Goal: Information Seeking & Learning: Learn about a topic

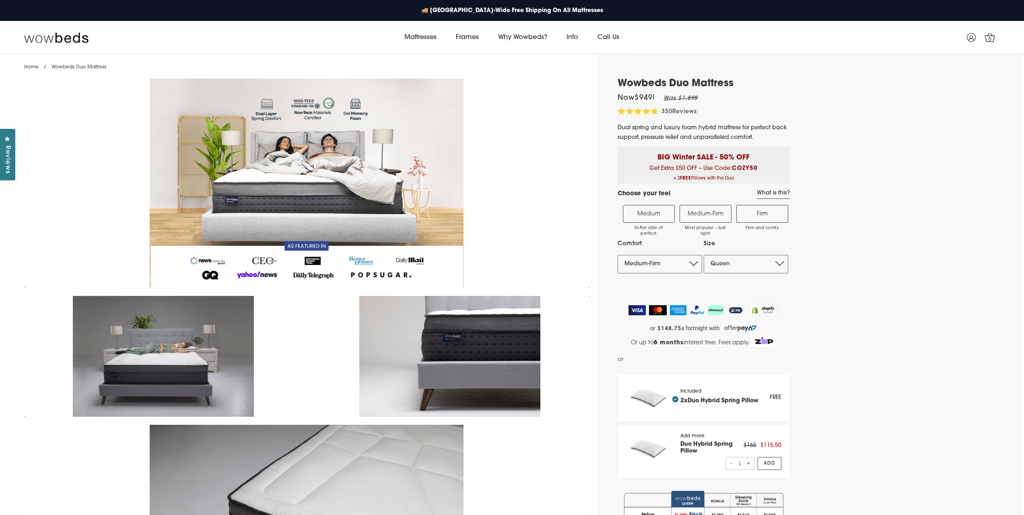
select select "Medium-Firm"
select select "Queen"
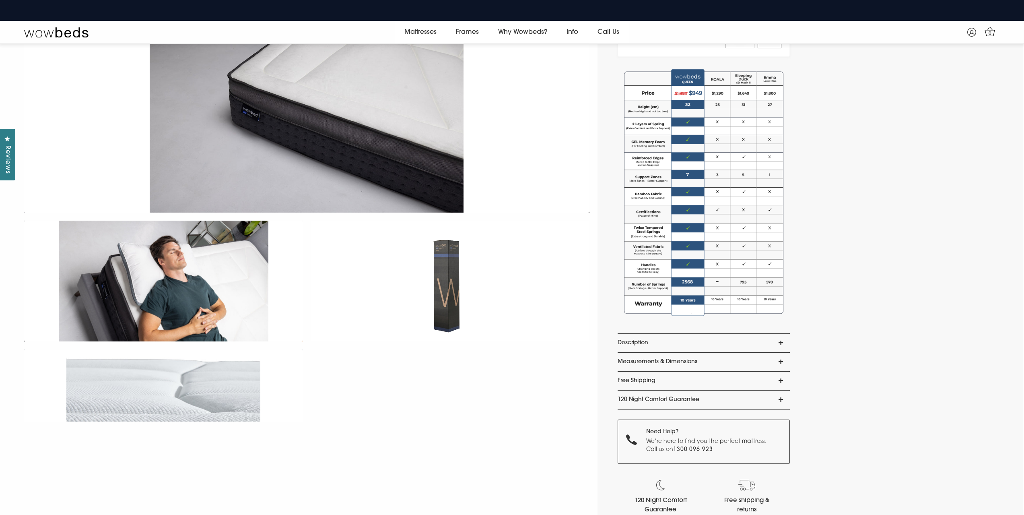
scroll to position [411, 0]
click at [780, 344] on link "Description" at bounding box center [704, 343] width 172 height 19
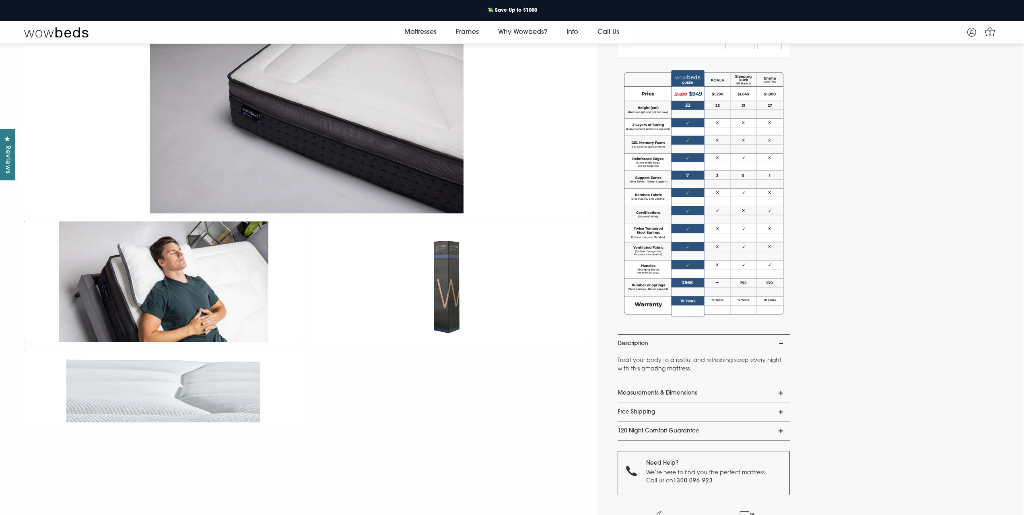
click at [779, 392] on link "Measurements & Dimensions" at bounding box center [704, 393] width 172 height 19
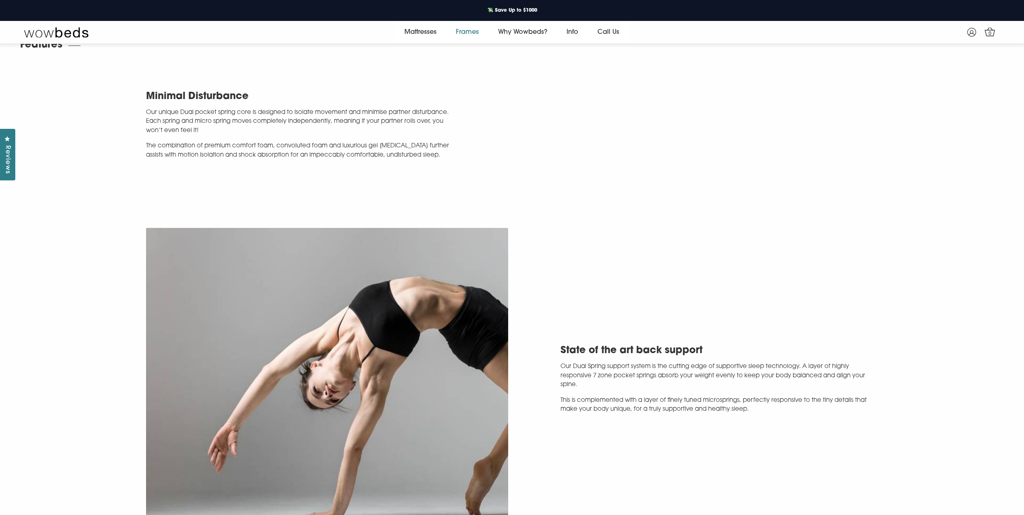
scroll to position [1208, 0]
click at [468, 32] on link "Frames" at bounding box center [467, 32] width 42 height 23
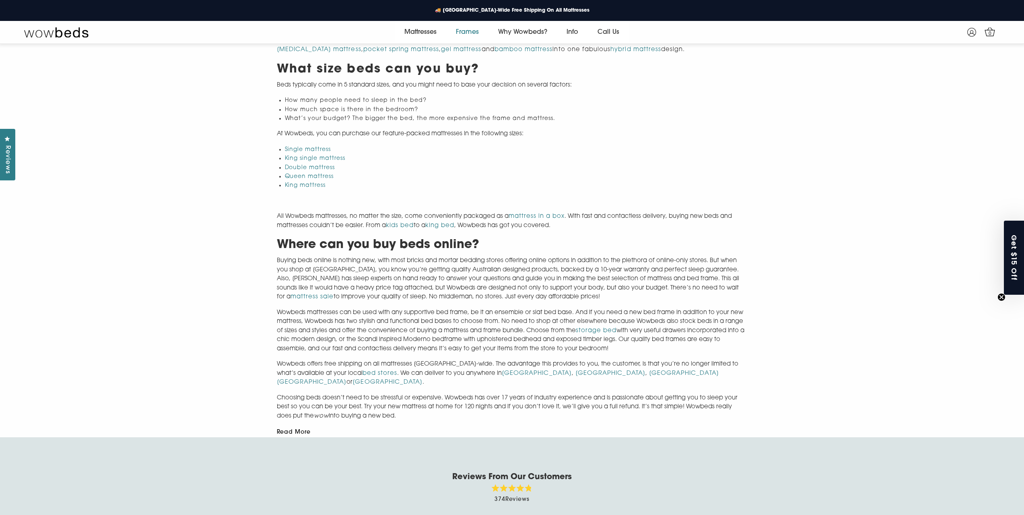
scroll to position [1297, 0]
click at [303, 427] on div "Read More Read Less" at bounding box center [512, 432] width 471 height 10
click at [295, 430] on button "Read More" at bounding box center [294, 433] width 34 height 6
click at [295, 431] on button "Read Less" at bounding box center [292, 433] width 31 height 6
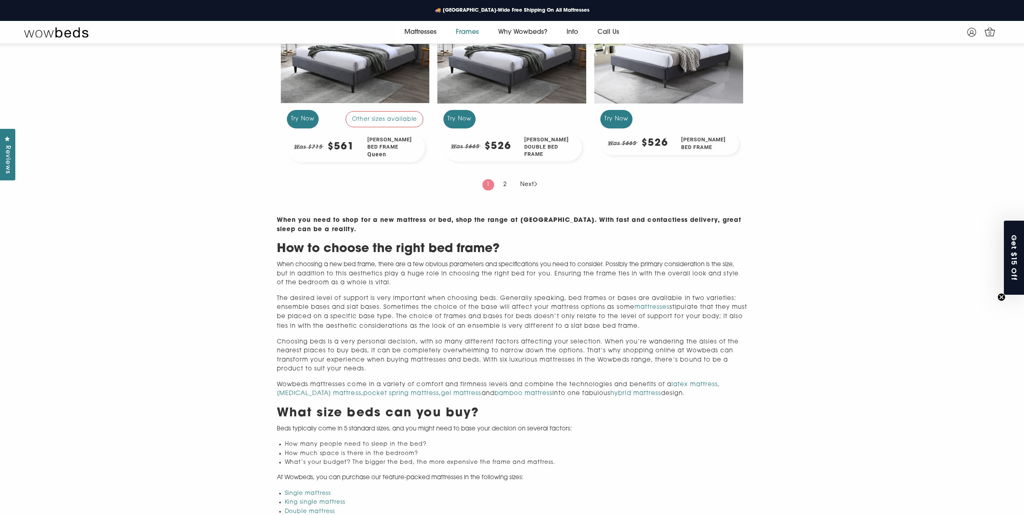
scroll to position [954, 0]
click at [505, 191] on link "2" at bounding box center [505, 184] width 12 height 11
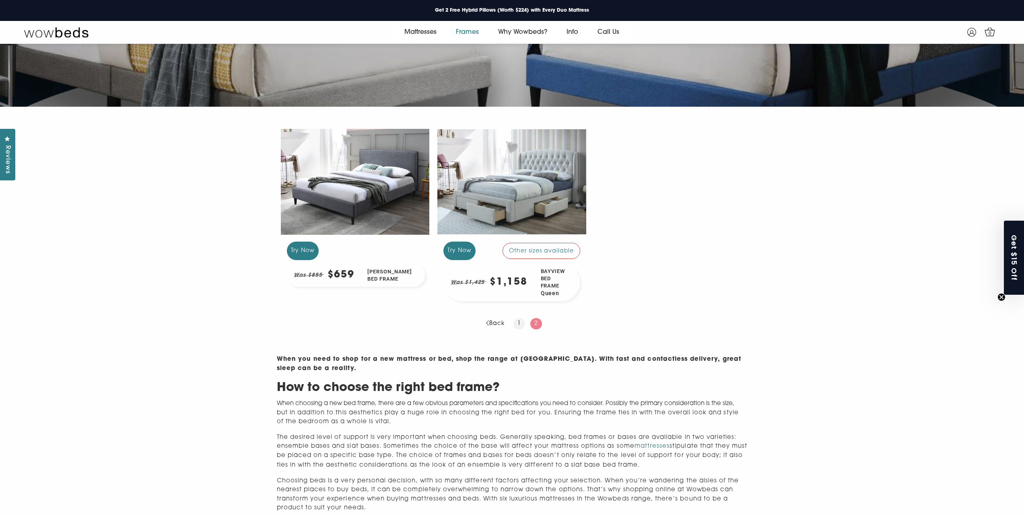
scroll to position [242, 0]
click at [490, 321] on link "Back" at bounding box center [495, 322] width 27 height 11
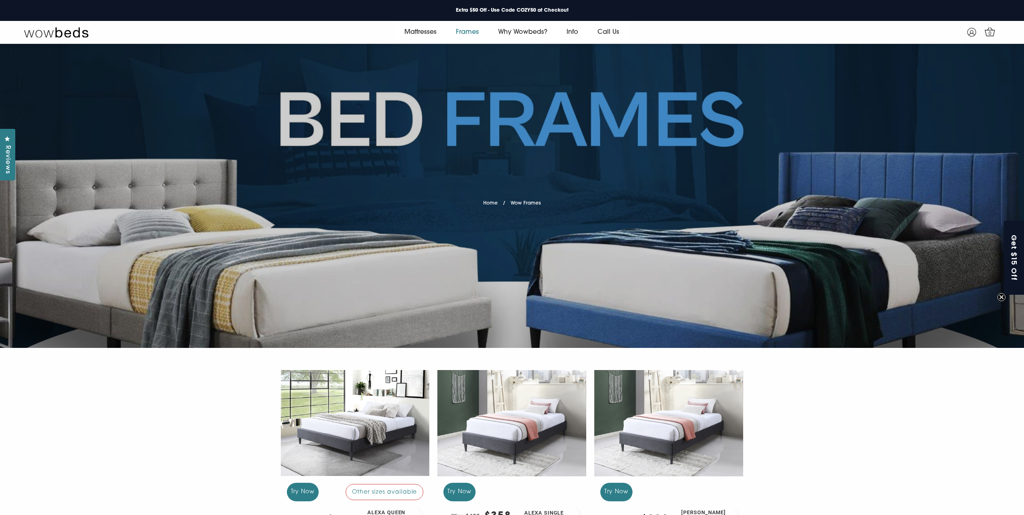
scroll to position [2, 0]
